Goal: Find contact information: Find contact information

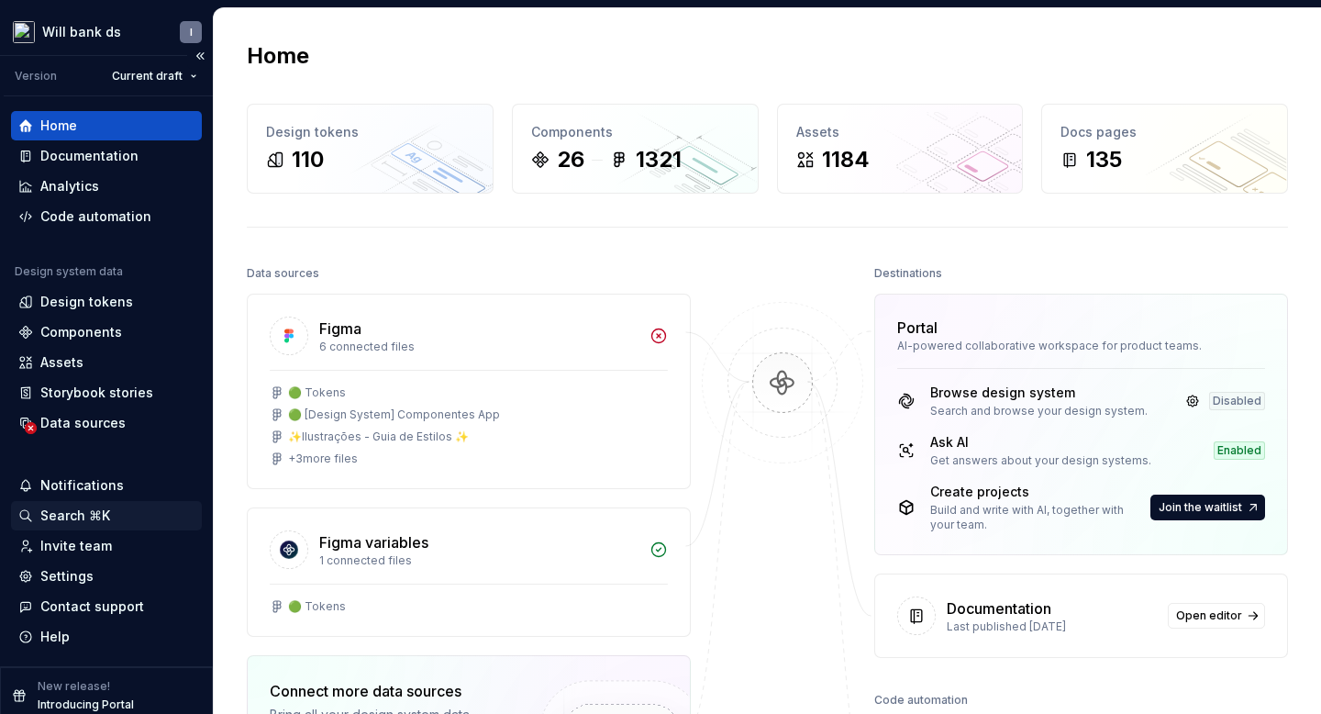
scroll to position [10, 0]
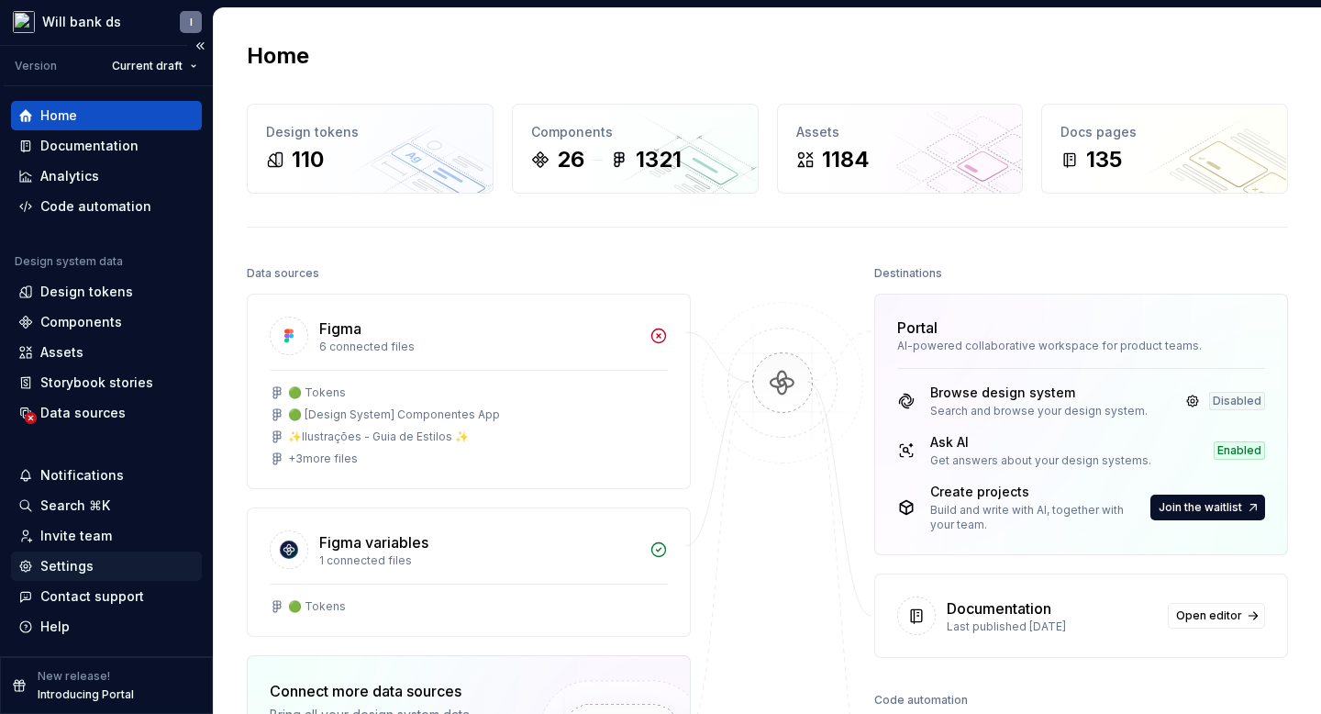
click at [80, 565] on div "Settings" at bounding box center [66, 566] width 53 height 18
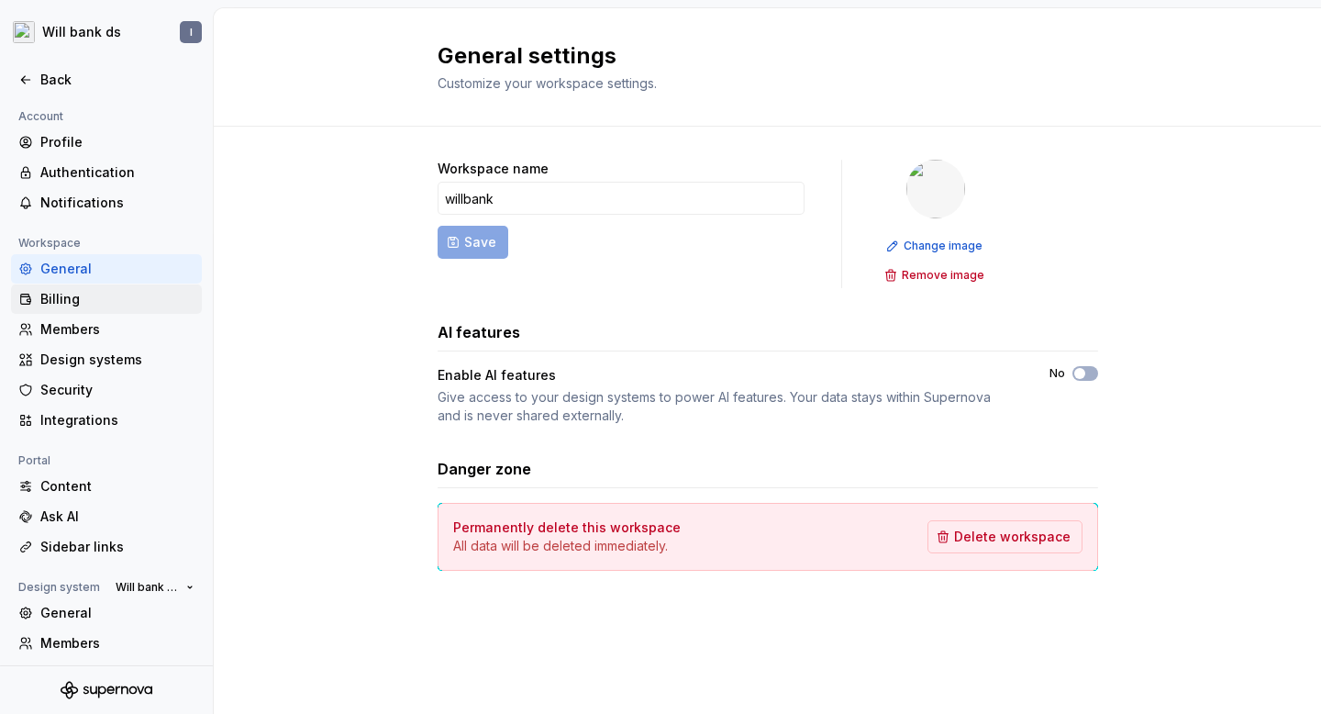
click at [61, 298] on div "Billing" at bounding box center [117, 299] width 154 height 18
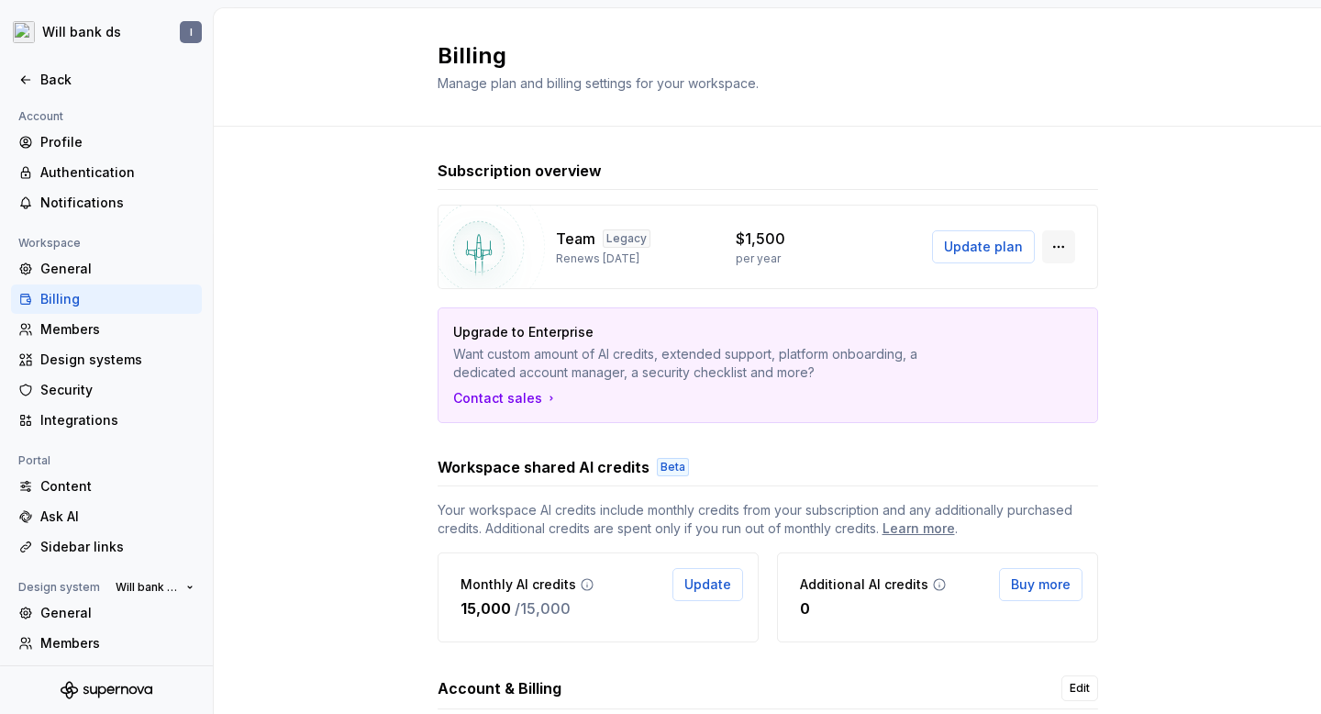
click at [1050, 247] on button "button" at bounding box center [1058, 246] width 33 height 33
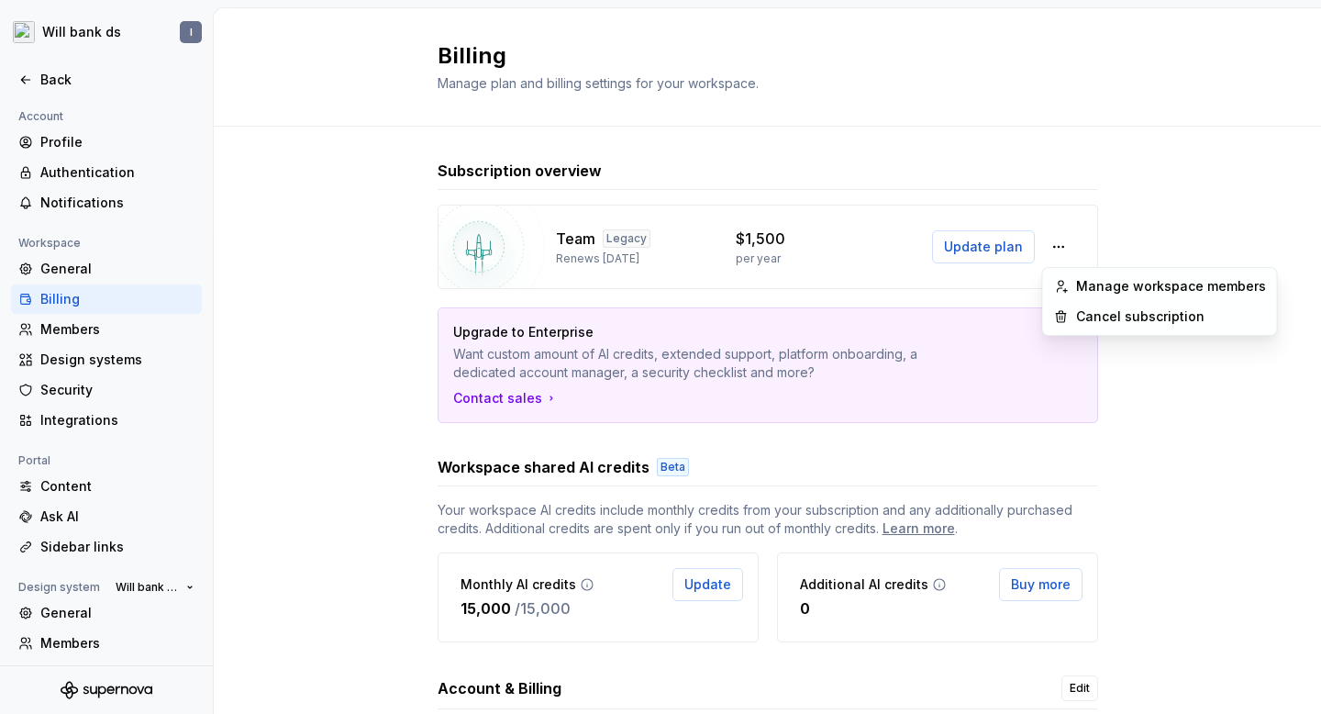
click at [857, 402] on div "Contact sales" at bounding box center [767, 398] width 629 height 18
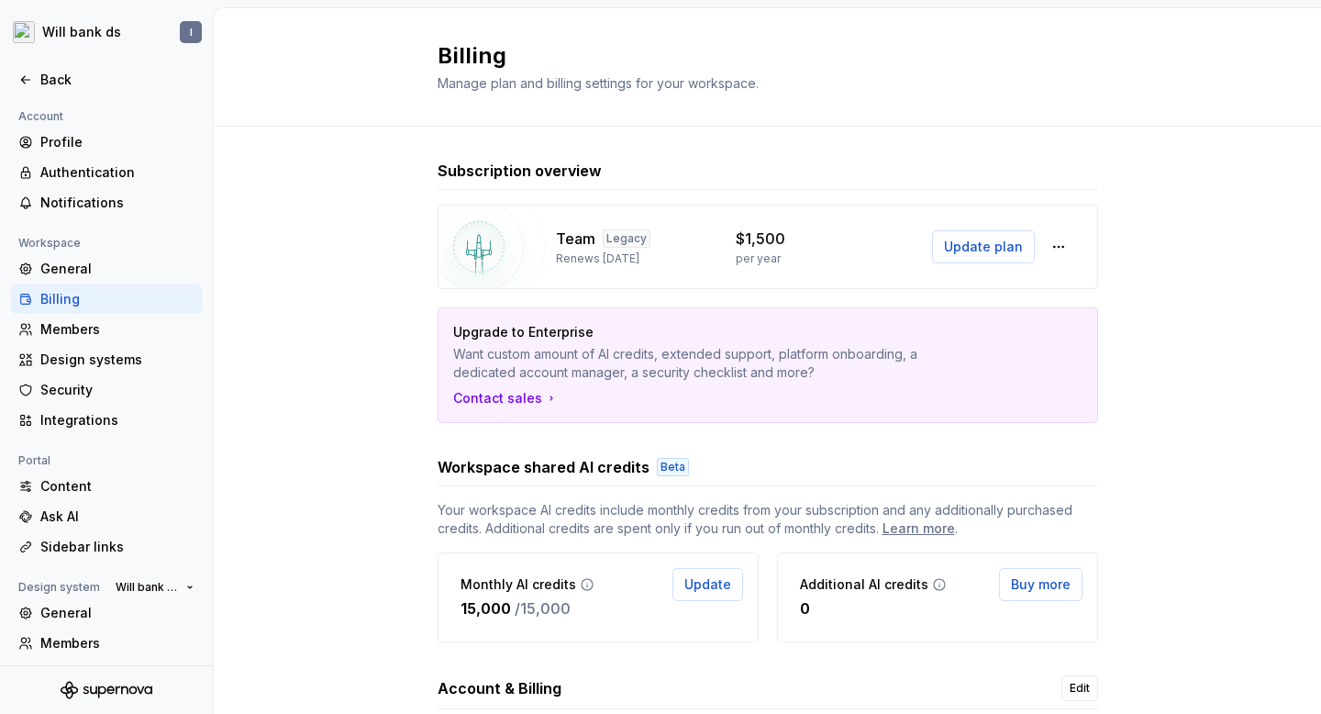
click at [716, 234] on div "Team Legacy Renews [DATE] $1,500 per year Update plan" at bounding box center [768, 247] width 660 height 84
click at [776, 234] on p "$1,500" at bounding box center [761, 238] width 50 height 22
click at [1053, 251] on button "button" at bounding box center [1058, 246] width 33 height 33
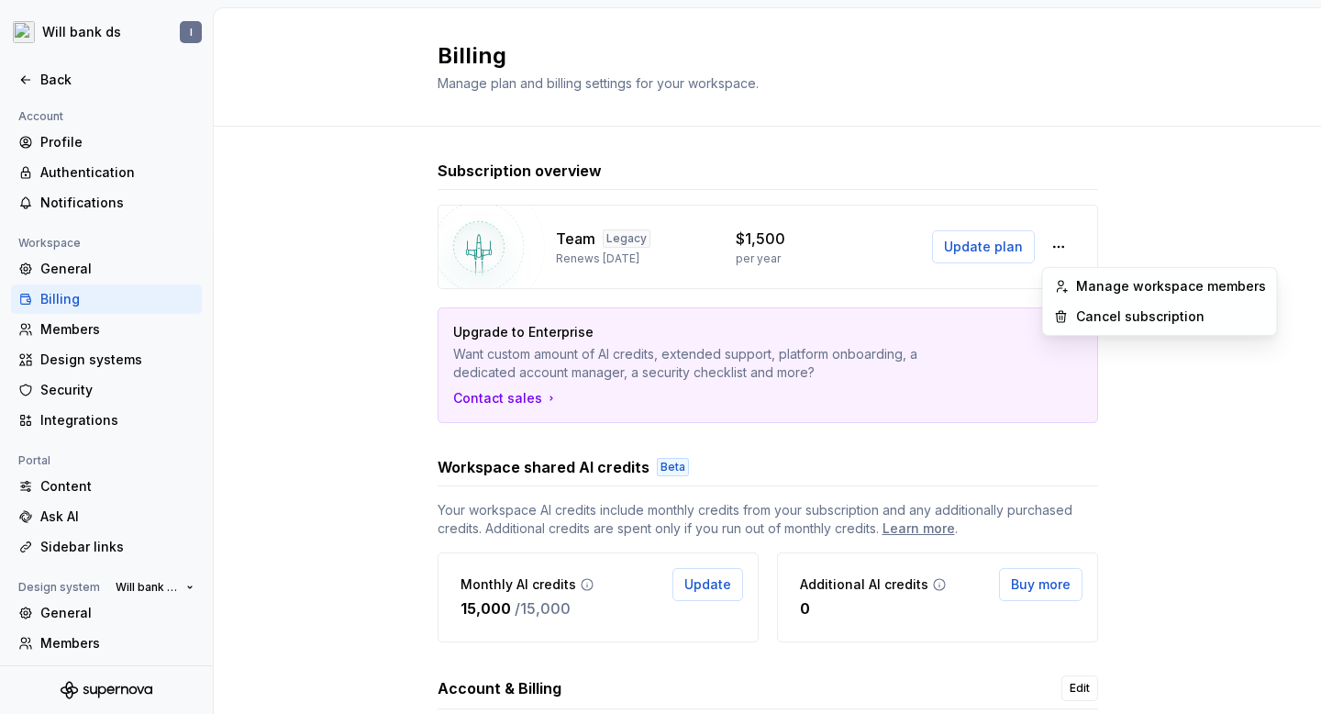
click at [753, 373] on p "Want custom amount of AI credits, extended support, platform onboarding, a dedi…" at bounding box center [703, 363] width 501 height 37
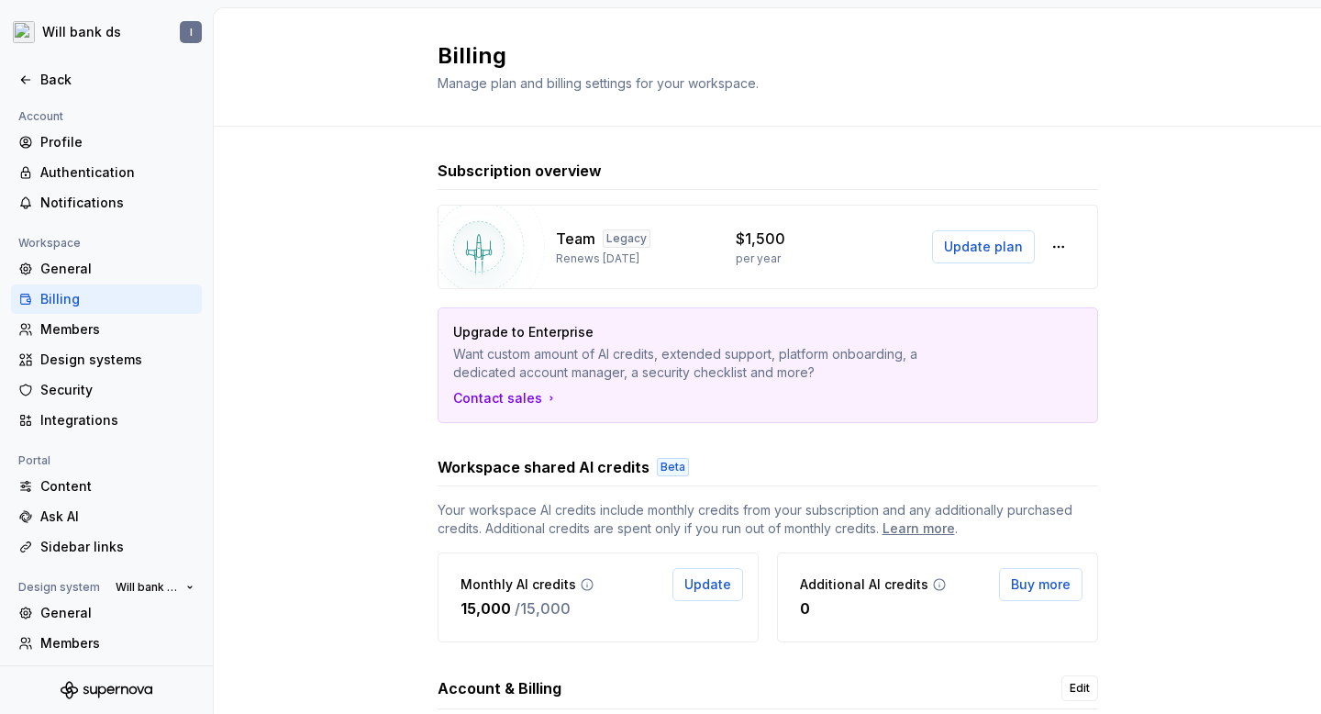
click at [483, 250] on img at bounding box center [479, 247] width 132 height 132
click at [637, 234] on div "Legacy" at bounding box center [627, 238] width 48 height 18
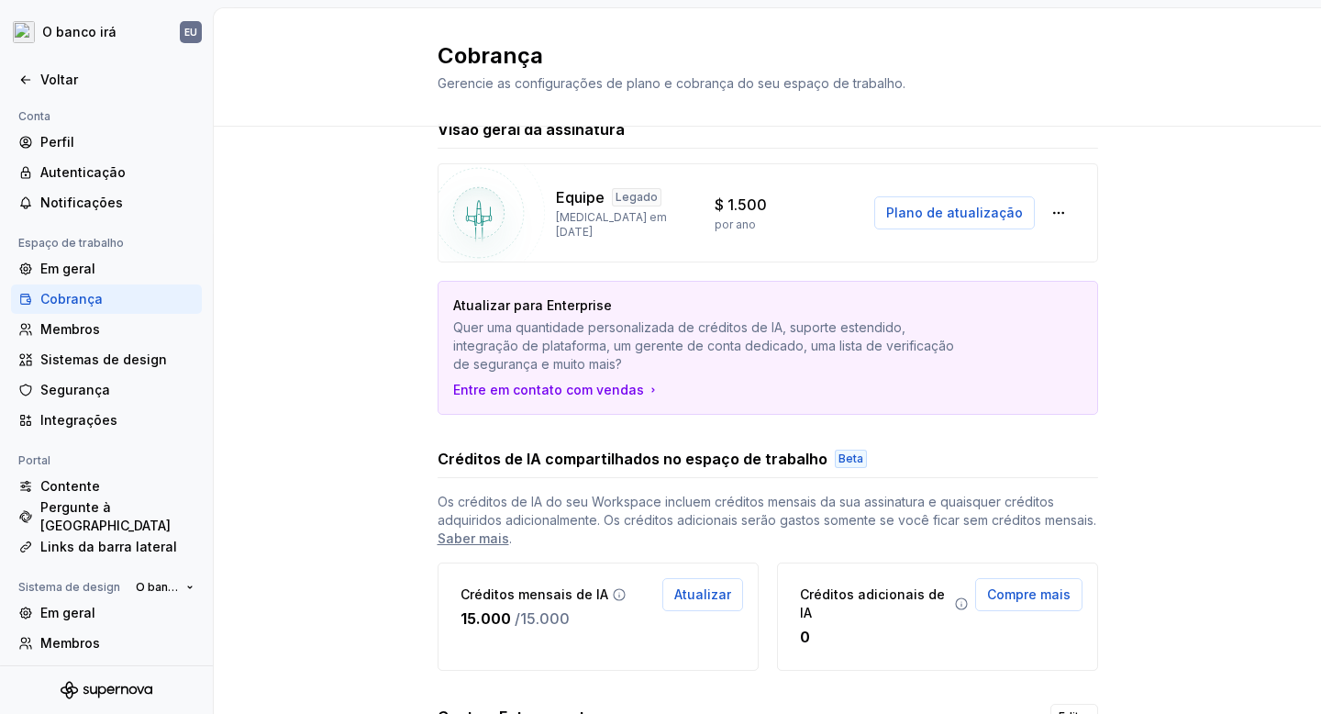
scroll to position [43, 0]
click at [1070, 206] on button "button" at bounding box center [1058, 210] width 33 height 33
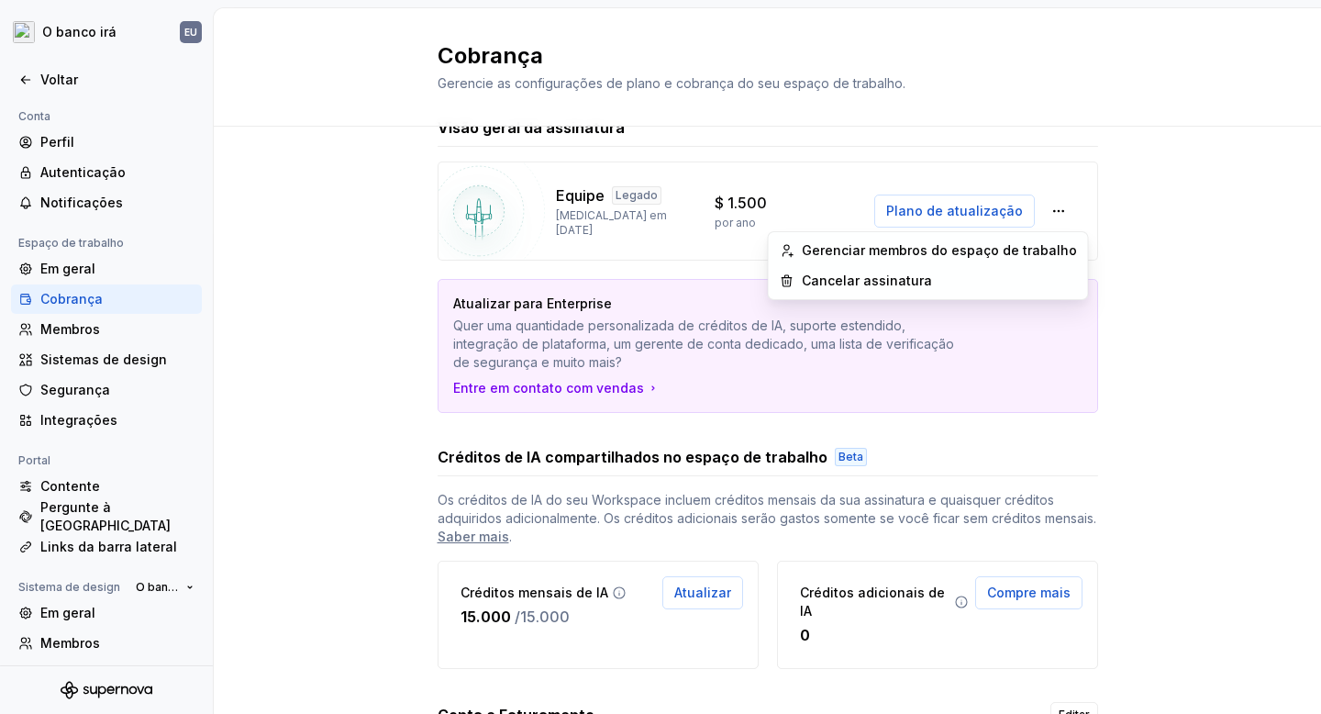
click at [1159, 243] on div "Visão geral da assinatura Equipe Legado [MEDICAL_DATA] em [DATE] $ 1.500 por an…" at bounding box center [767, 494] width 1107 height 823
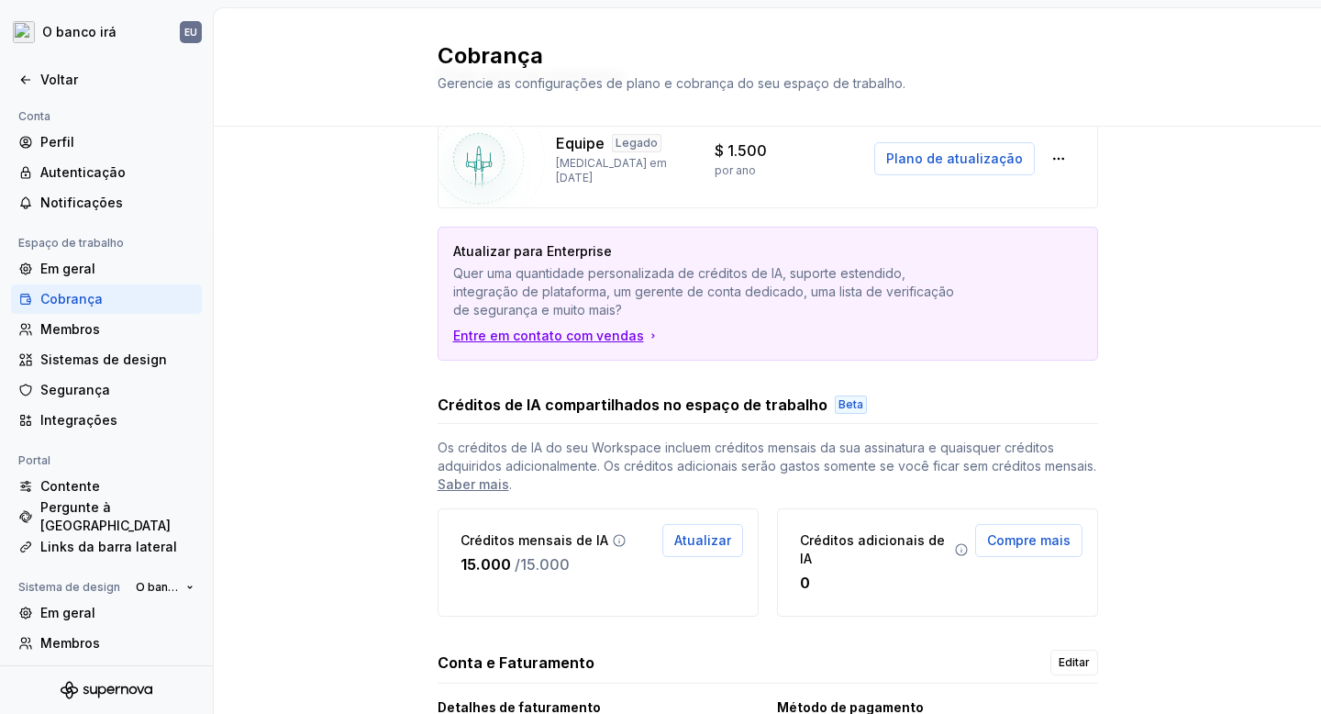
scroll to position [236, 0]
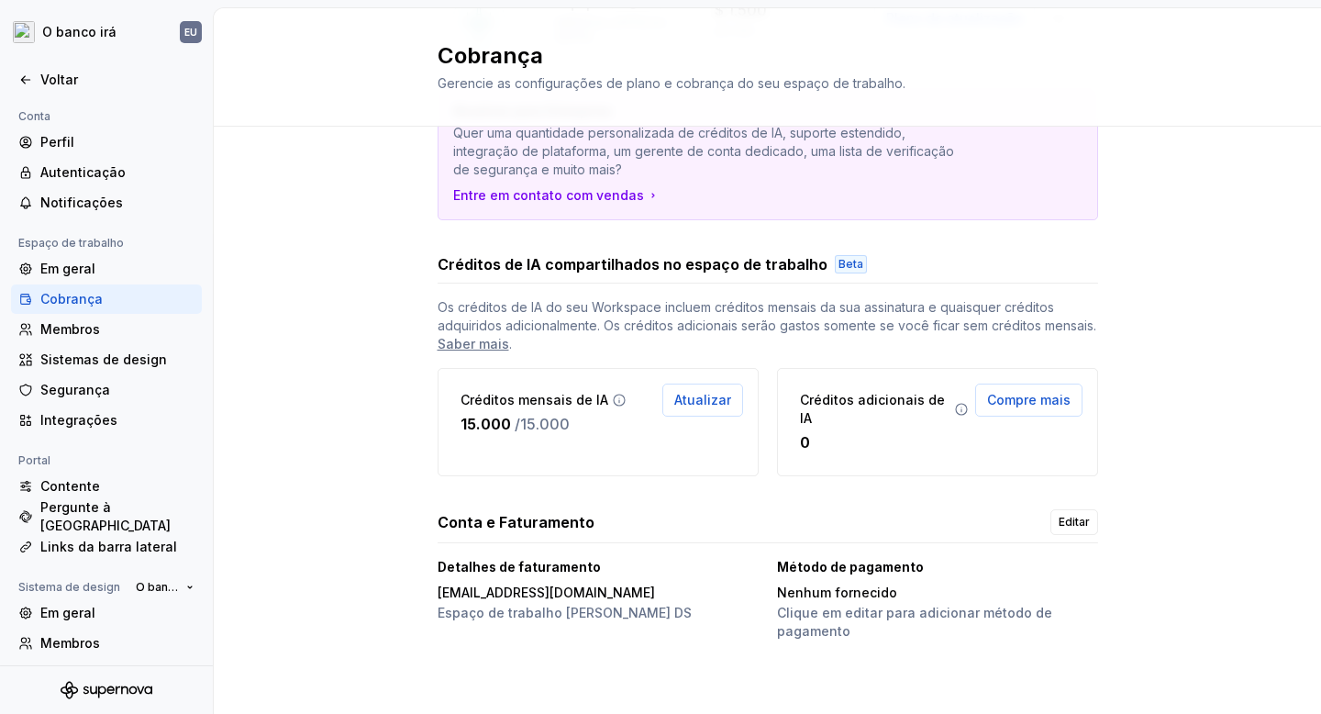
click at [513, 595] on font "[EMAIL_ADDRESS][DOMAIN_NAME]" at bounding box center [546, 592] width 217 height 16
copy font "[EMAIL_ADDRESS][DOMAIN_NAME]"
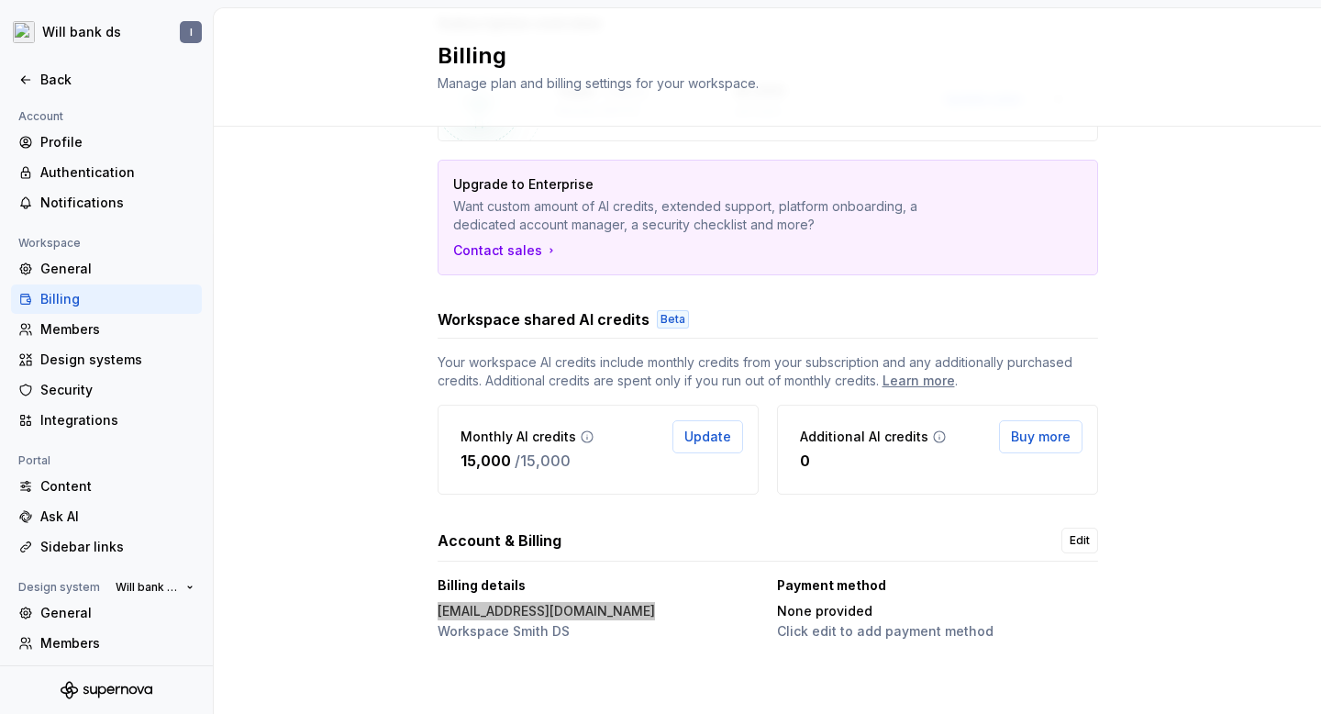
scroll to position [148, 0]
click at [447, 607] on p "[EMAIL_ADDRESS][DOMAIN_NAME]" at bounding box center [546, 611] width 217 height 18
copy p "[EMAIL_ADDRESS][DOMAIN_NAME]"
